Goal: Transaction & Acquisition: Purchase product/service

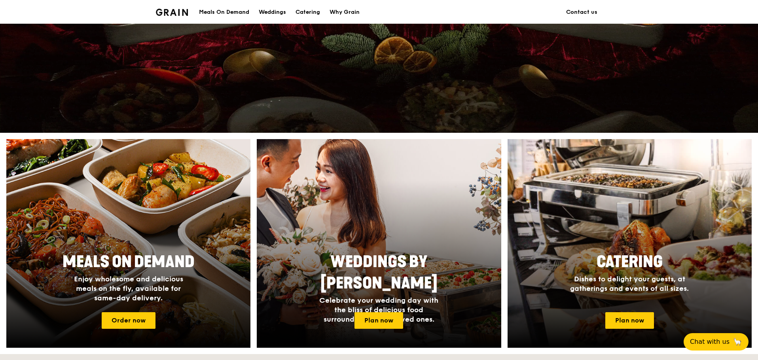
scroll to position [198, 0]
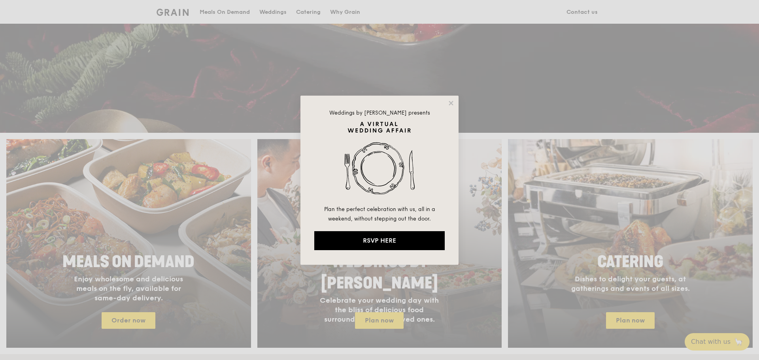
click at [450, 98] on div "Weddings by [PERSON_NAME] presents Plan the perfect celebration with us, all in…" at bounding box center [380, 180] width 158 height 169
click at [452, 104] on icon at bounding box center [451, 103] width 4 height 4
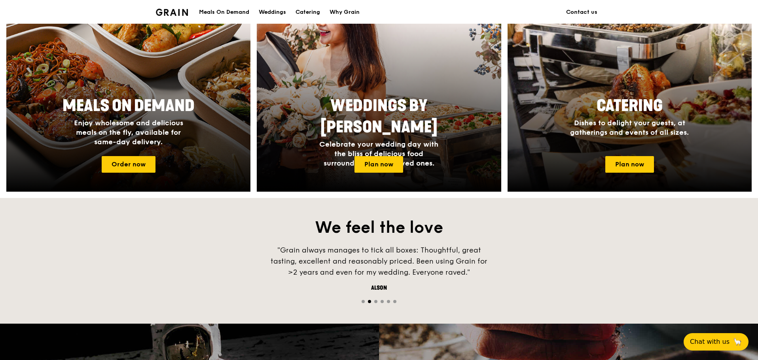
scroll to position [356, 0]
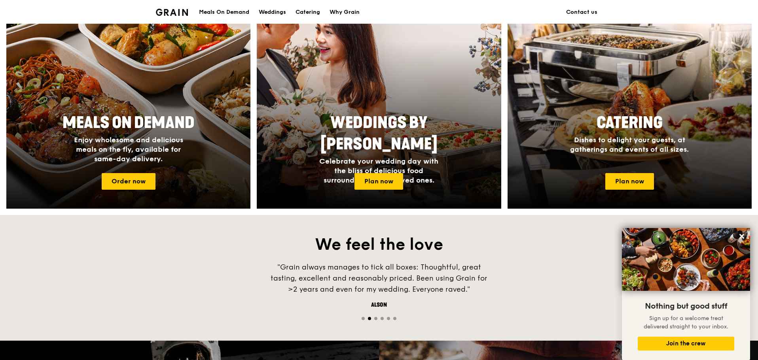
click at [123, 171] on div at bounding box center [128, 105] width 268 height 230
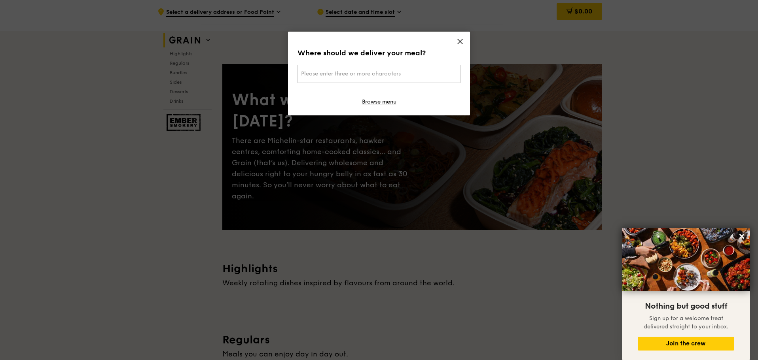
scroll to position [142, 0]
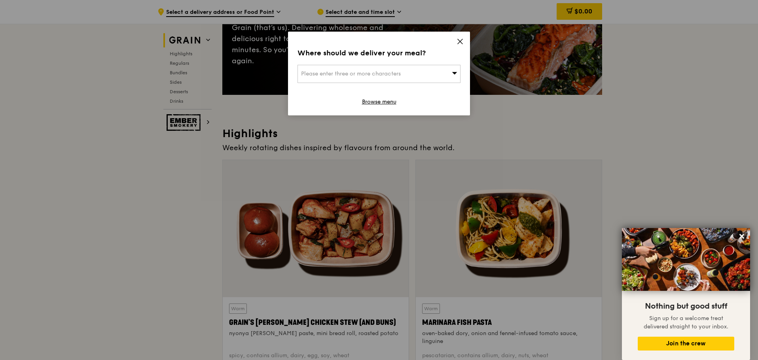
drag, startPoint x: 463, startPoint y: 44, endPoint x: 459, endPoint y: 40, distance: 4.8
click at [459, 40] on icon at bounding box center [459, 41] width 7 height 7
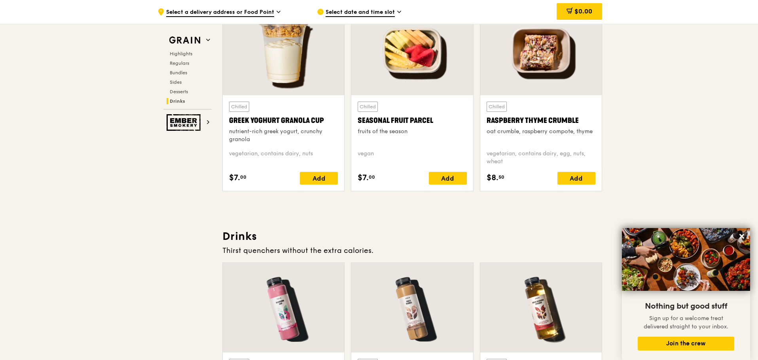
scroll to position [2779, 0]
